Goal: Ask a question: Seek information or help from site administrators or community

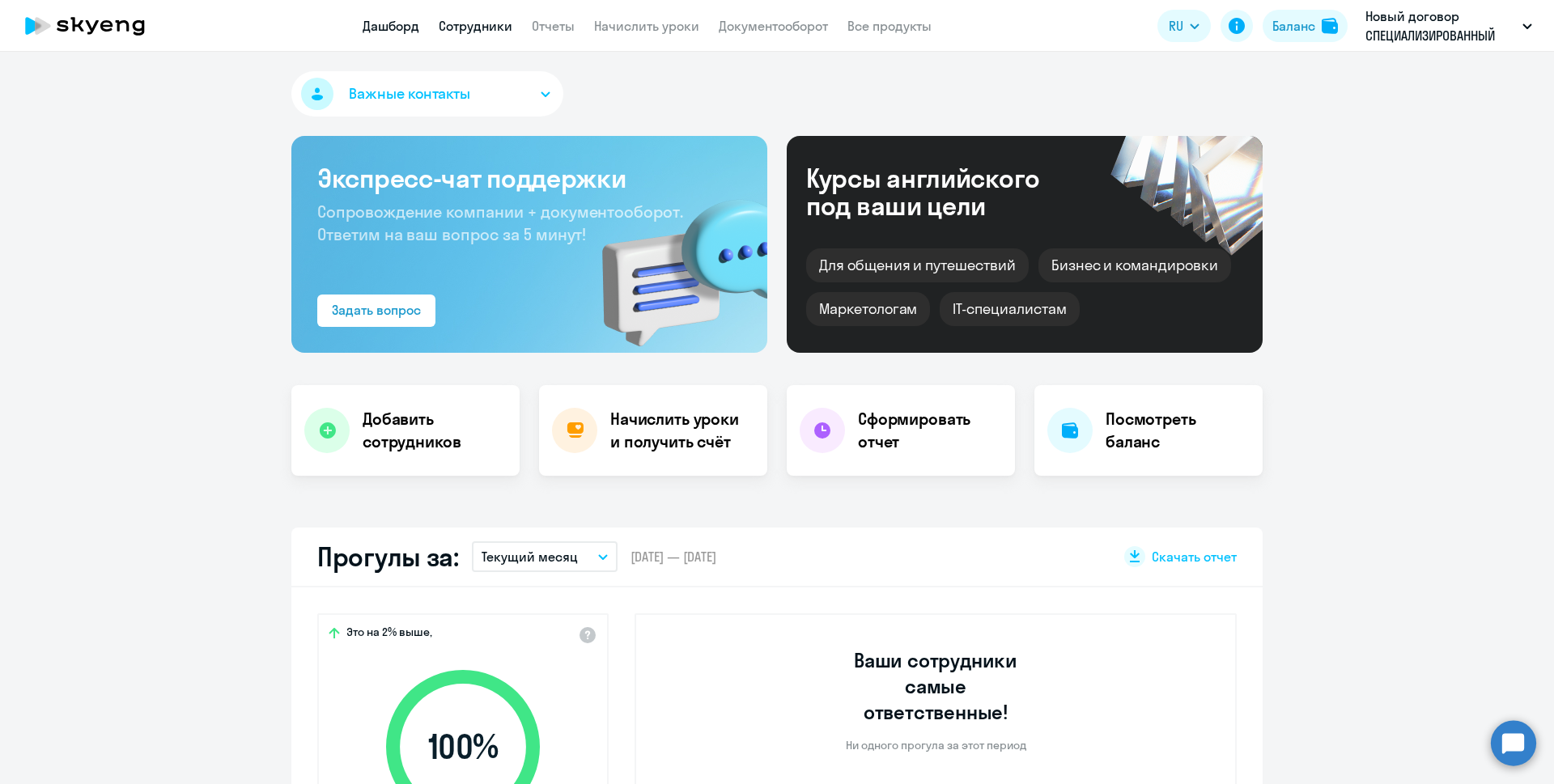
click at [454, 21] on link "Сотрудники" at bounding box center [475, 25] width 74 height 16
select select "30"
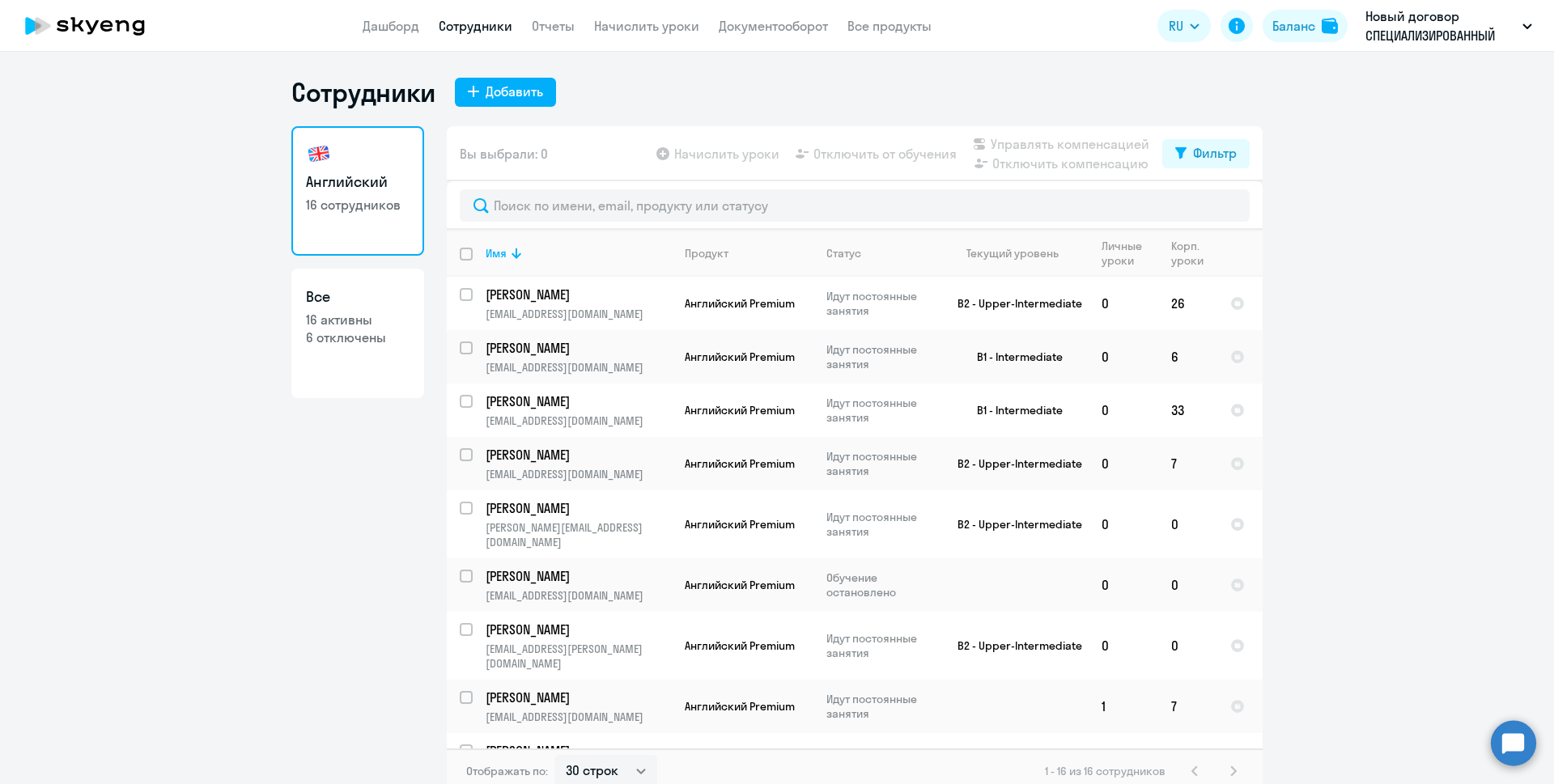
click at [1510, 740] on circle at bounding box center [1514, 743] width 45 height 45
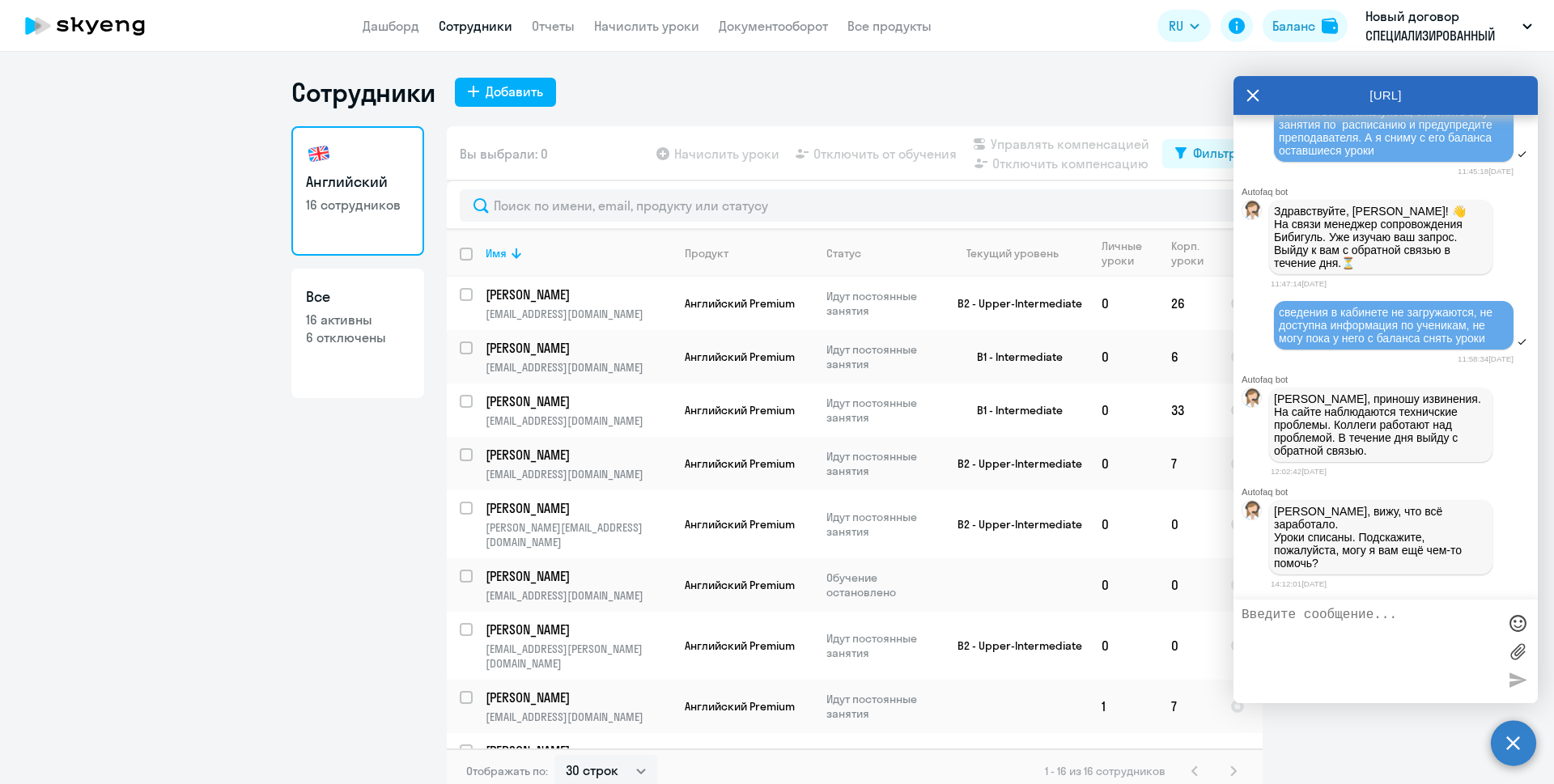
scroll to position [28868, 0]
click at [1347, 629] on textarea at bounding box center [1370, 651] width 256 height 87
type textarea "[PERSON_NAME]"
click at [496, 27] on link "Сотрудники" at bounding box center [475, 25] width 74 height 16
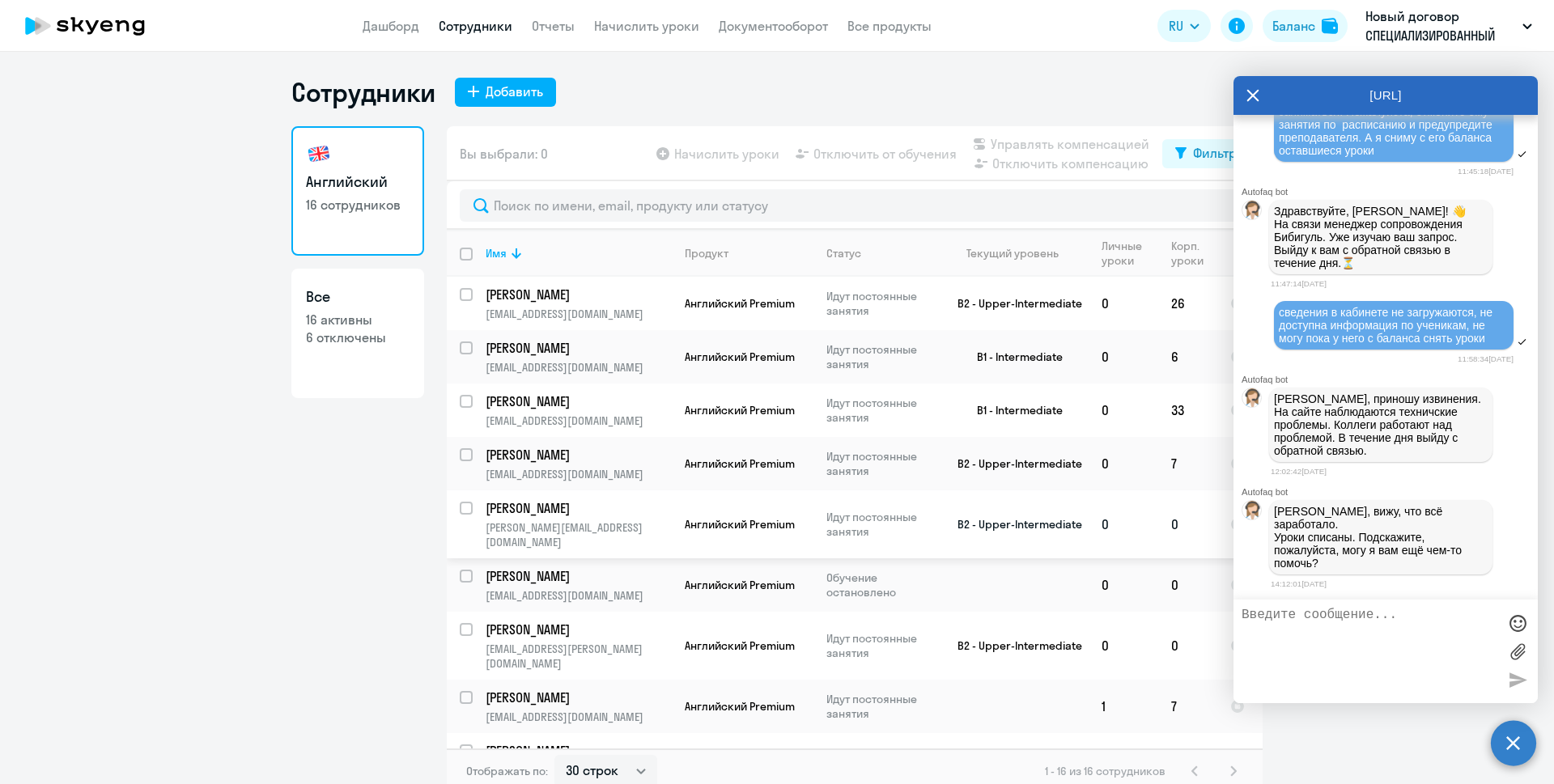
click at [531, 514] on p "[PERSON_NAME]" at bounding box center [576, 508] width 183 height 18
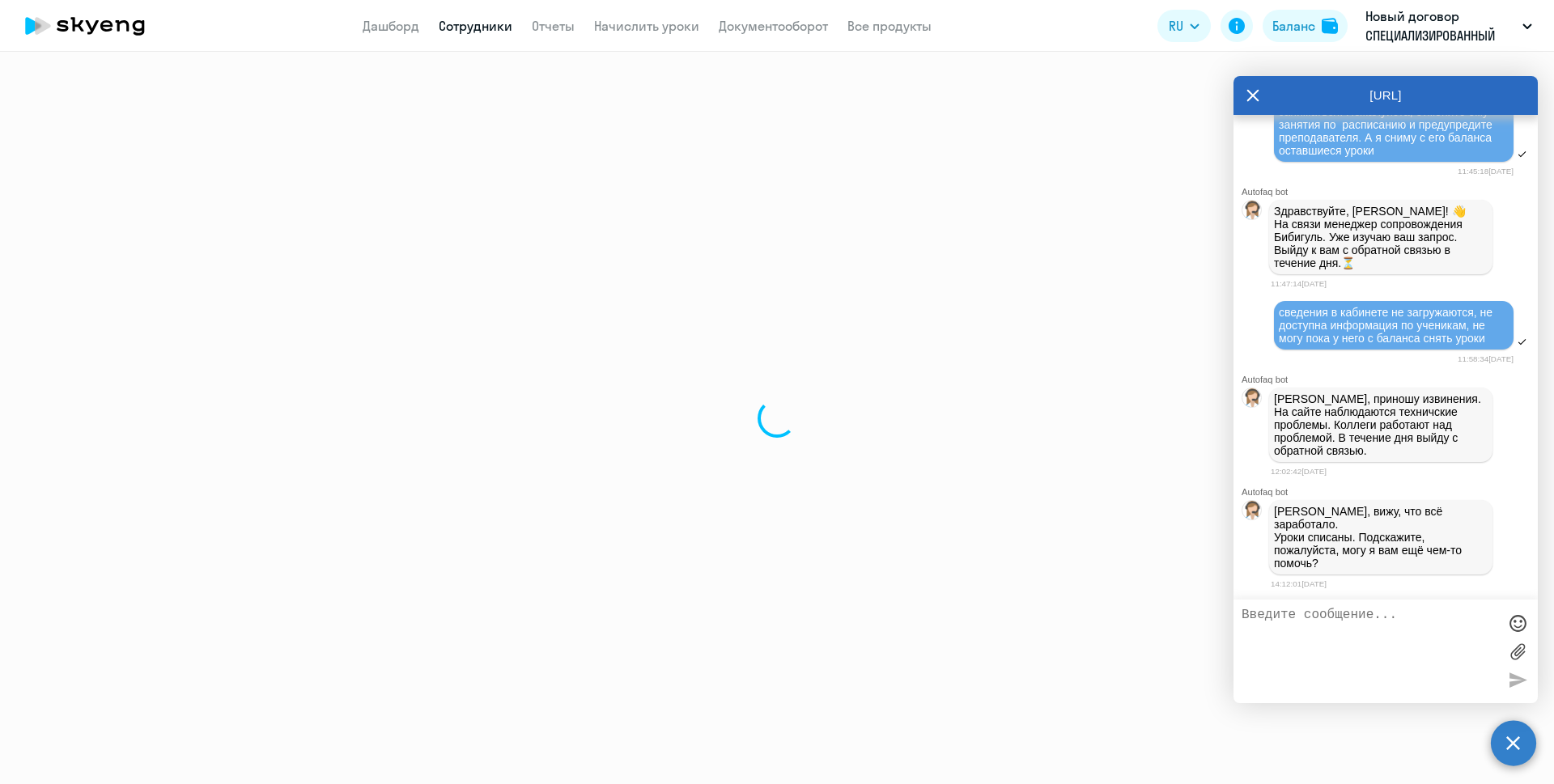
select select "english"
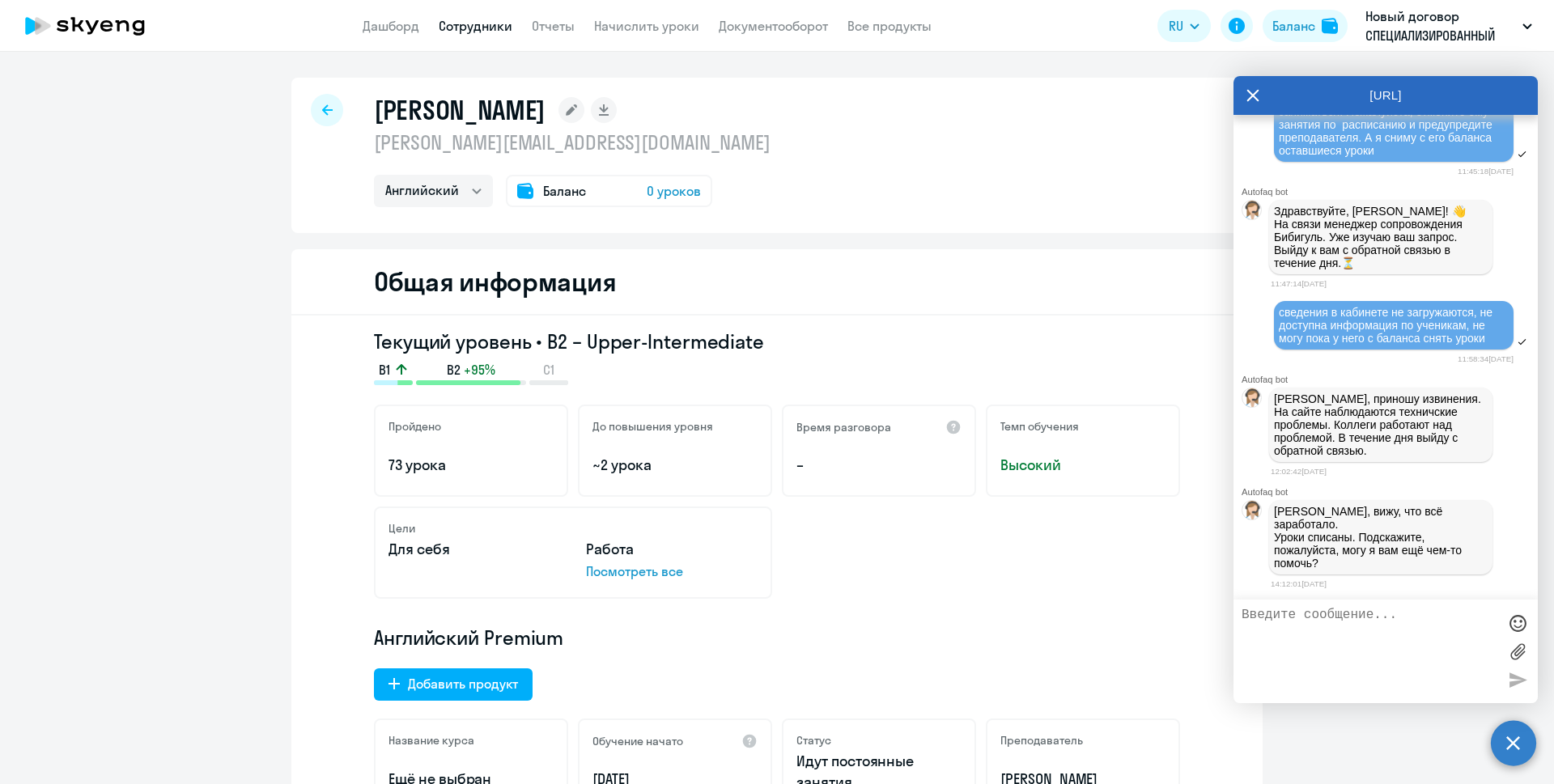
click at [1331, 631] on textarea at bounding box center [1370, 651] width 256 height 87
type textarea "[PERSON_NAME]"
type textarea "Напомните, пожалуйста, как я его могу отключить от обучения? У меня есть в спис…"
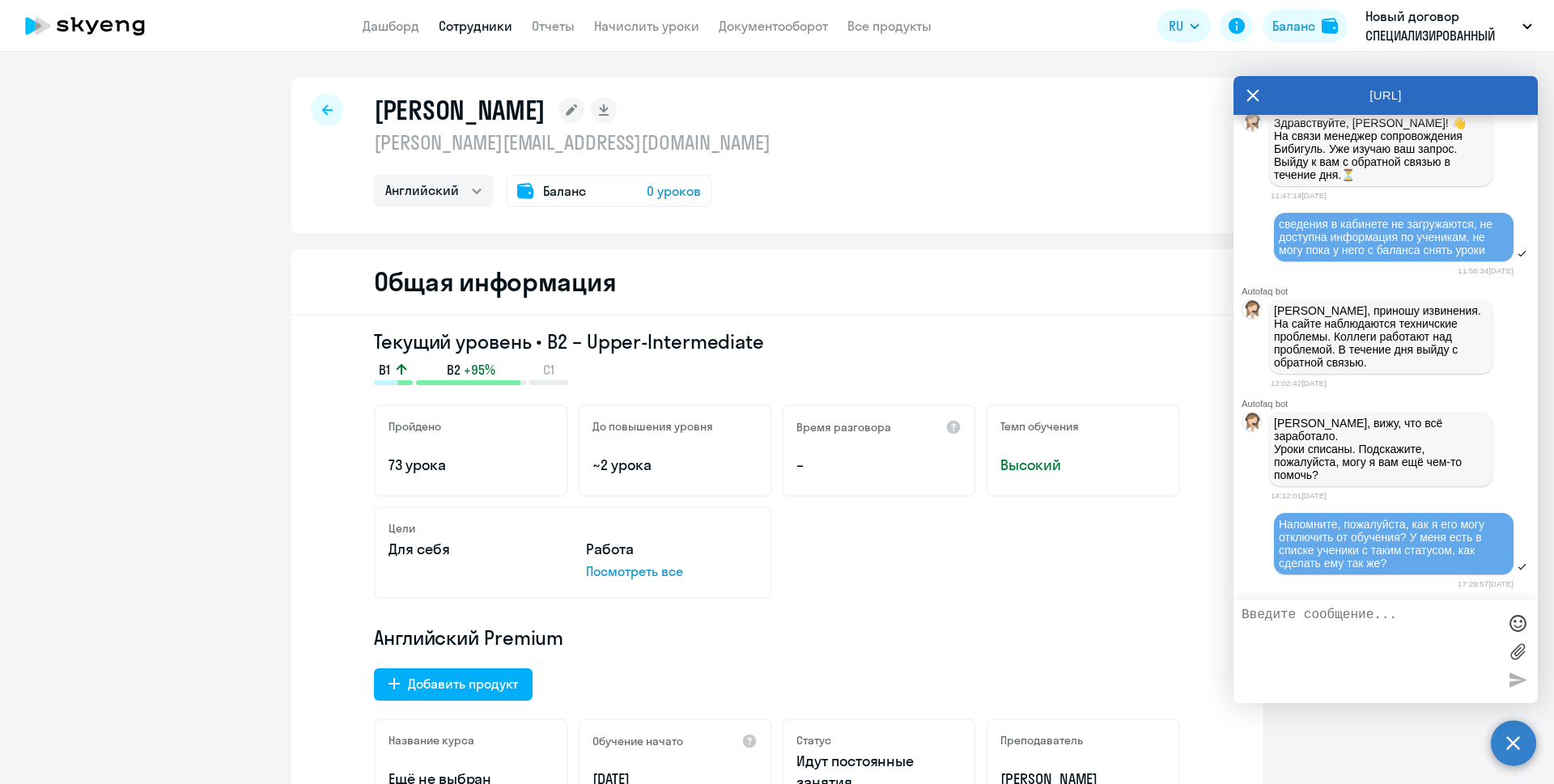
scroll to position [28958, 0]
click at [915, 592] on div "Цели Для себя Работа Посмотреть все" at bounding box center [777, 553] width 806 height 93
click at [1254, 97] on icon at bounding box center [1253, 96] width 12 height 12
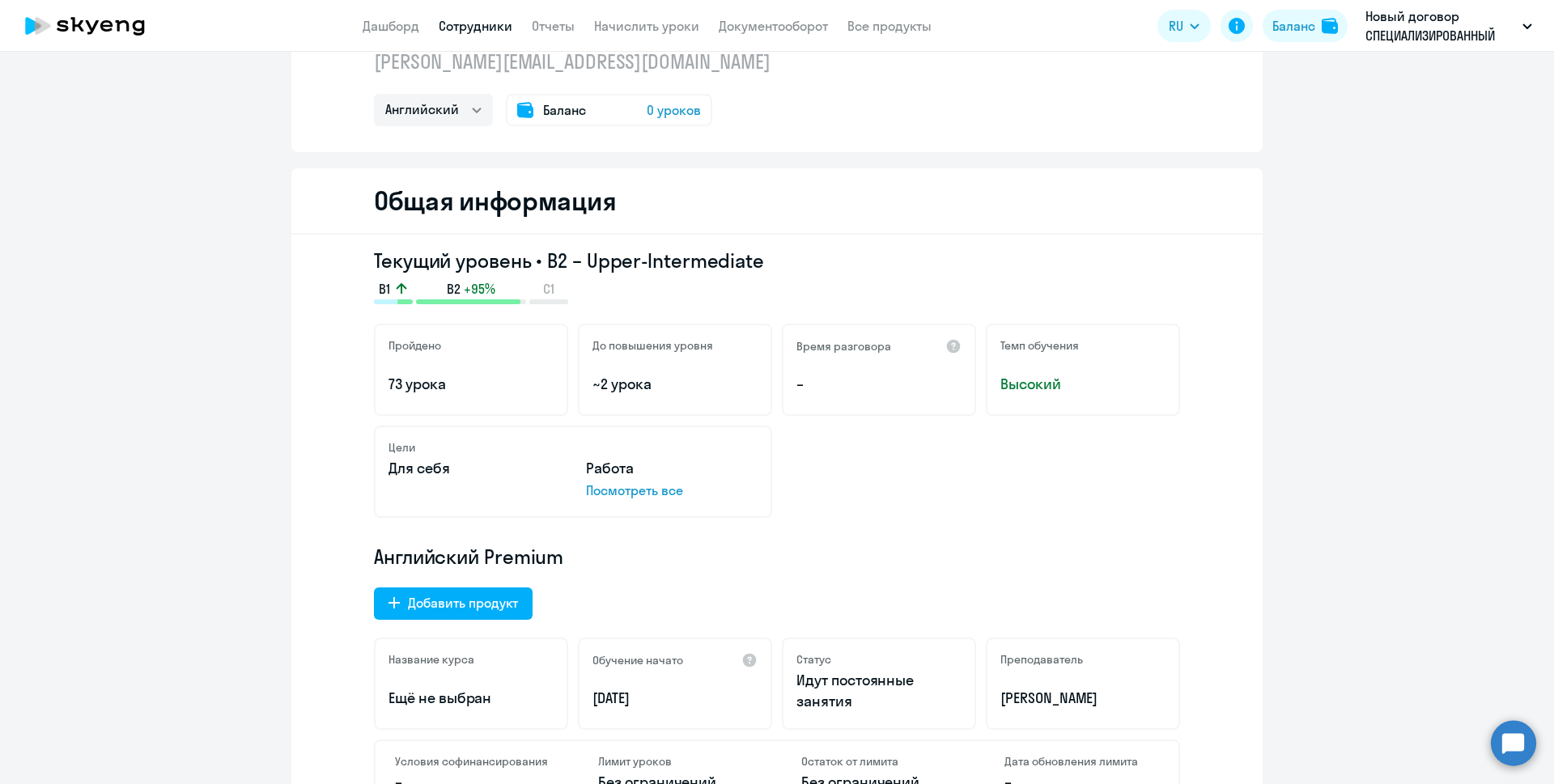
scroll to position [0, 0]
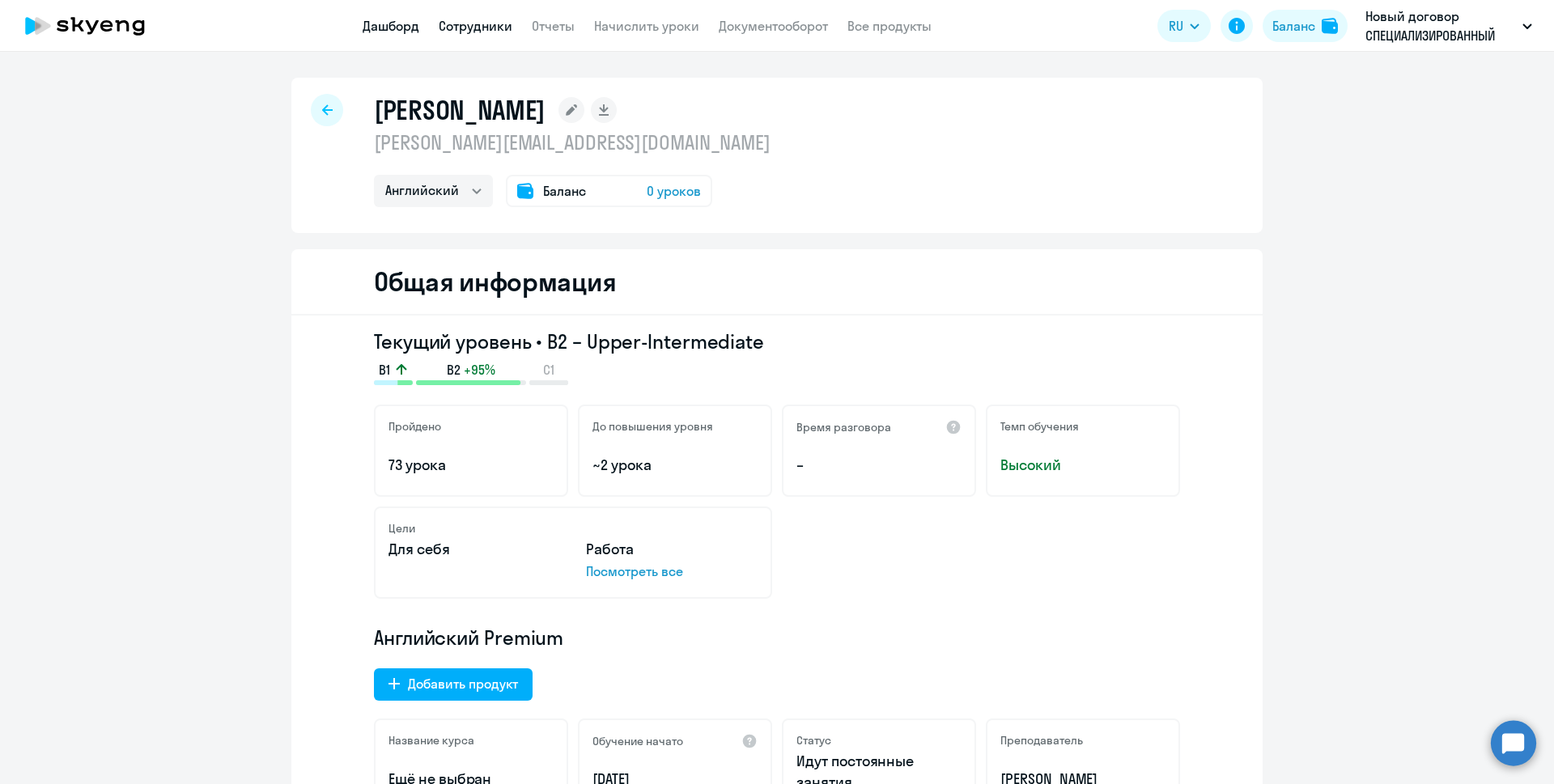
click at [388, 24] on link "Дашборд" at bounding box center [390, 25] width 56 height 16
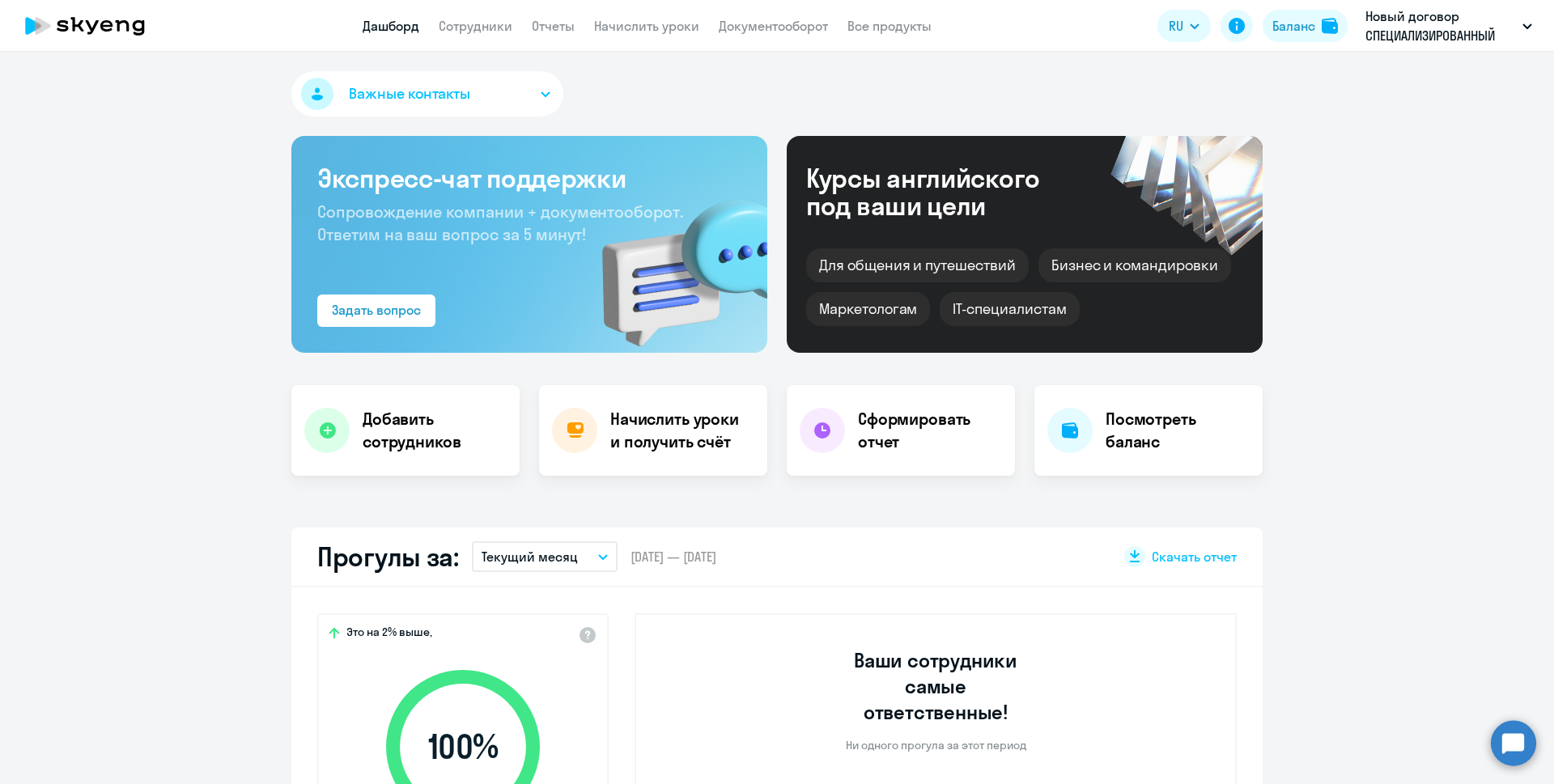
select select "30"
